Goal: Information Seeking & Learning: Learn about a topic

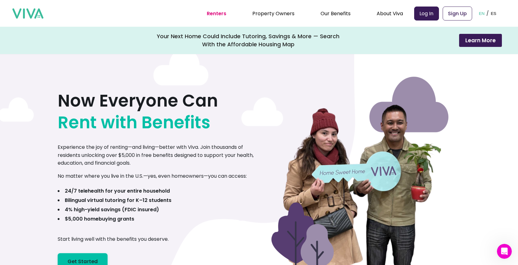
click at [453, 16] on link "Sign Up" at bounding box center [457, 14] width 29 height 14
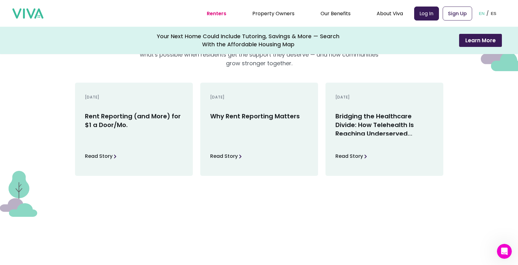
scroll to position [896, 0]
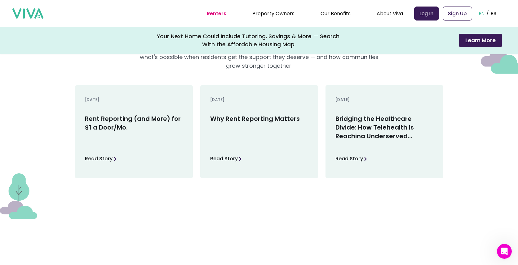
click at [123, 122] on h3 "Rent Reporting (and More) for $1 a Door/Mo." at bounding box center [134, 126] width 98 height 24
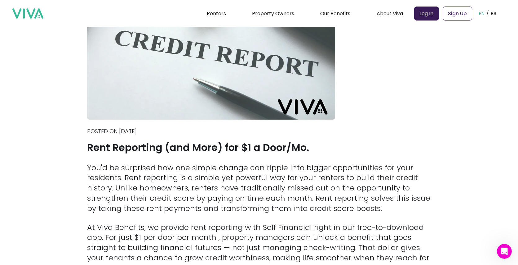
scroll to position [108, 0]
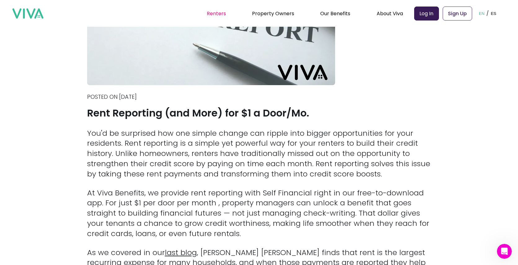
click at [217, 11] on link "Renters" at bounding box center [216, 13] width 19 height 7
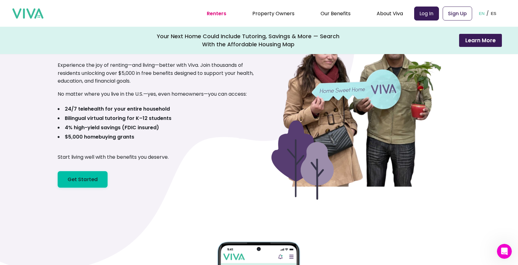
scroll to position [76, 0]
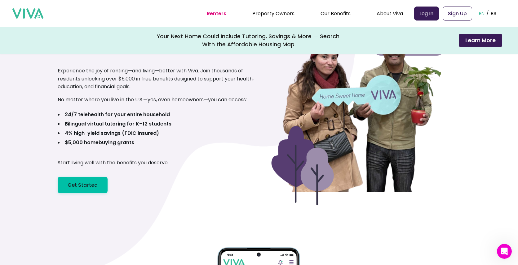
click at [100, 134] on b "4% high-yield savings (FDIC insured)" at bounding box center [112, 132] width 94 height 7
drag, startPoint x: 64, startPoint y: 133, endPoint x: 150, endPoint y: 139, distance: 86.1
click at [150, 139] on ul "24/7 telehealth for your entire household Bilingual virtual tutoring for K–12 s…" at bounding box center [115, 129] width 114 height 37
